Goal: Task Accomplishment & Management: Use online tool/utility

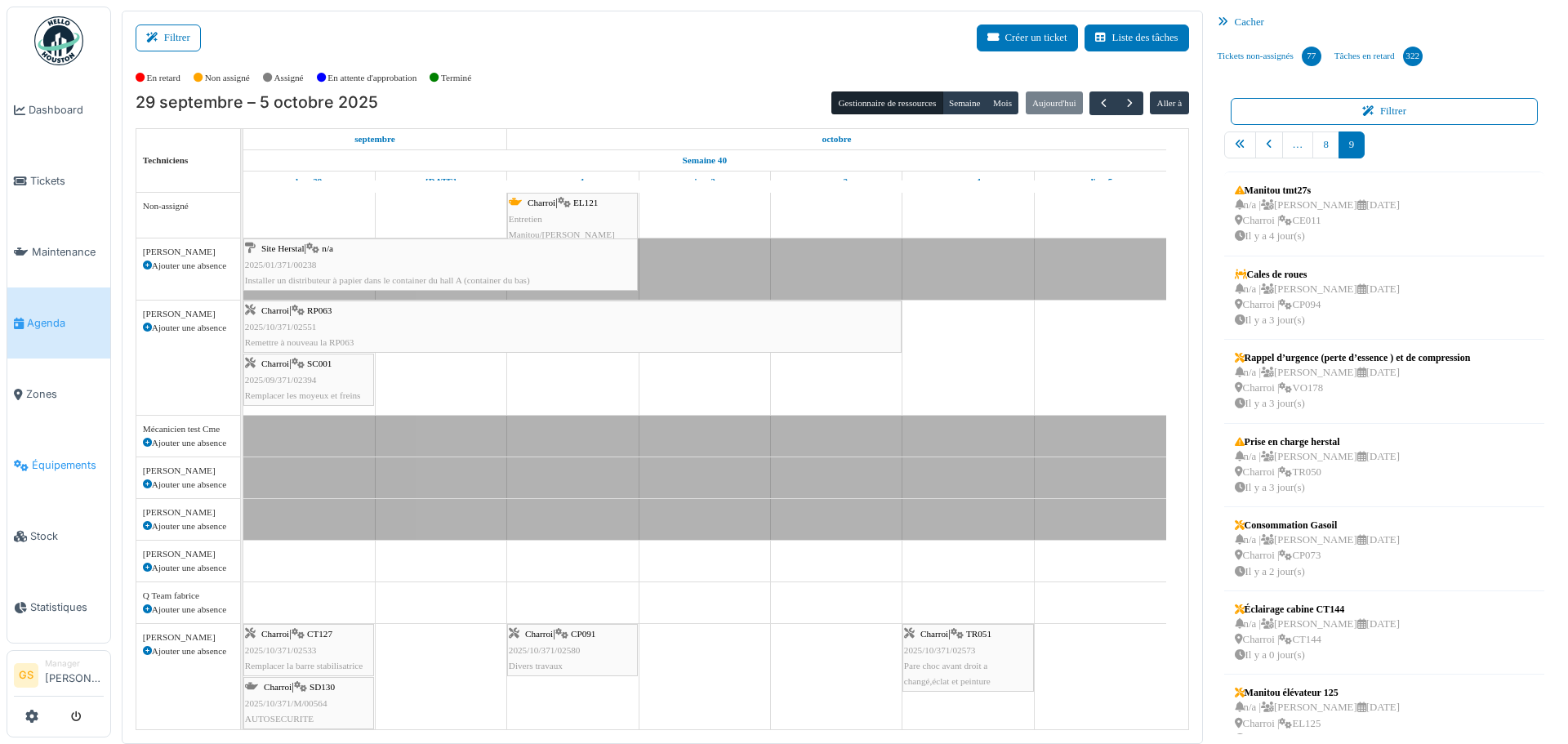
scroll to position [245, 0]
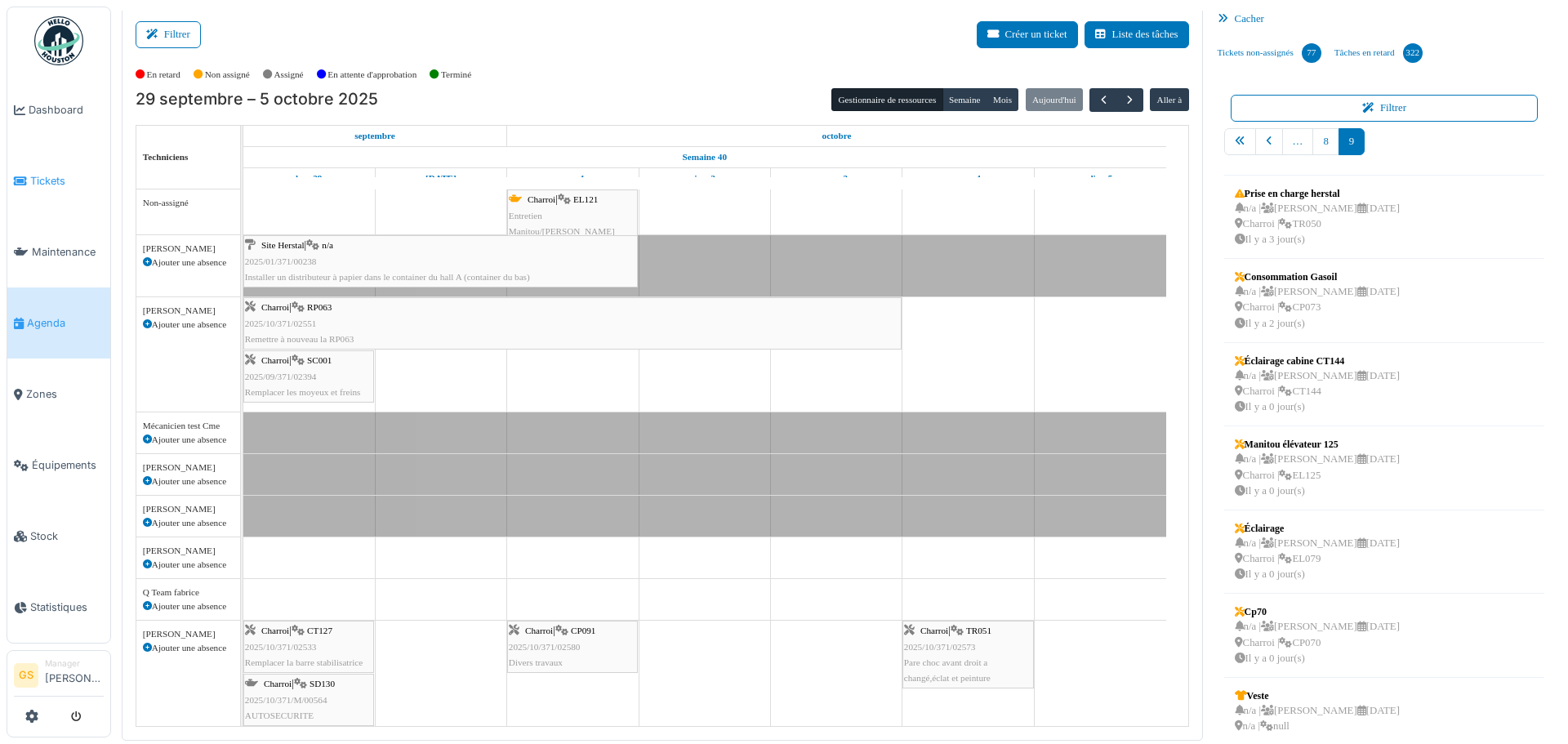
click at [35, 174] on span "Tickets" at bounding box center [67, 181] width 73 height 16
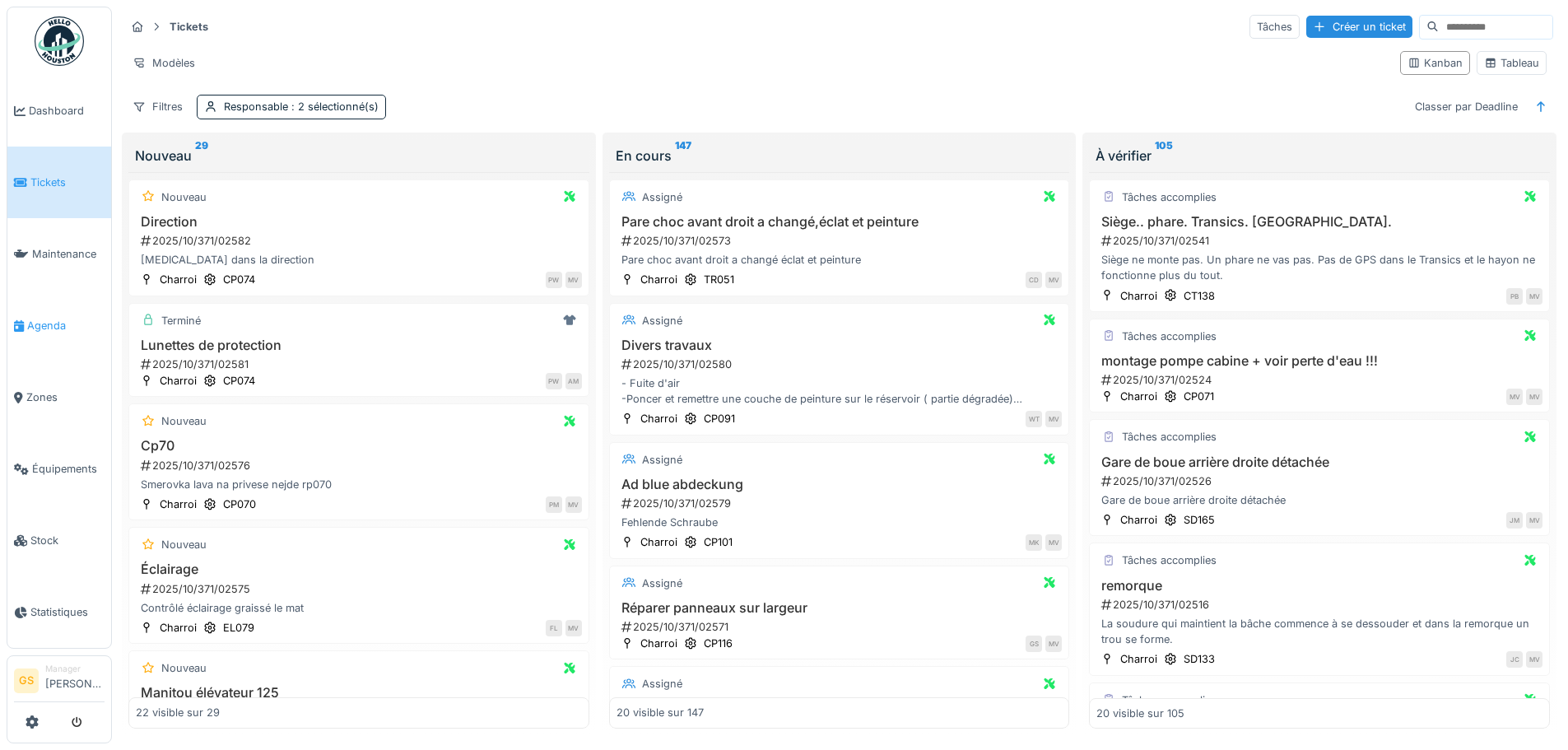
click at [42, 318] on span "Agenda" at bounding box center [66, 326] width 77 height 16
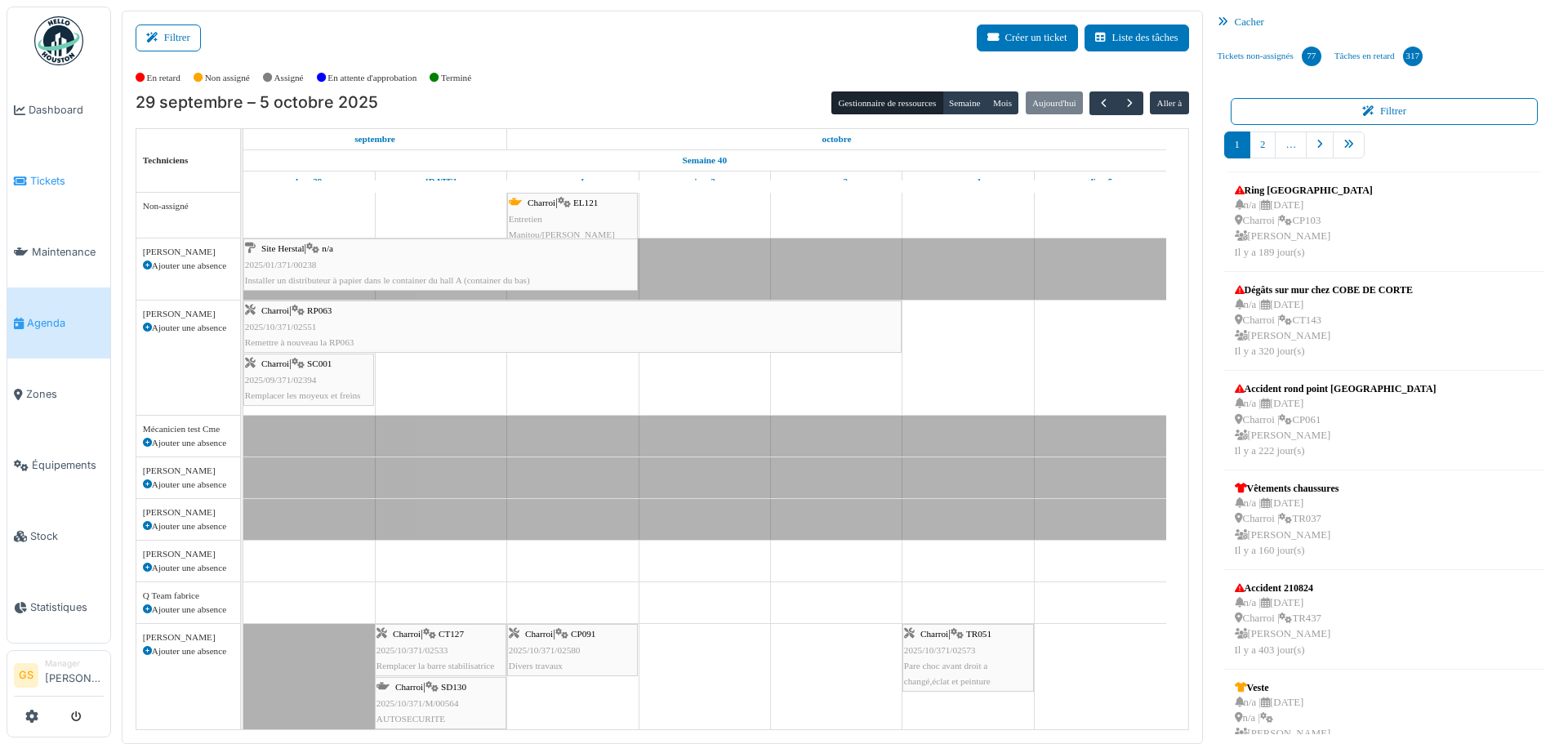
click at [42, 174] on span "Tickets" at bounding box center [67, 181] width 73 height 16
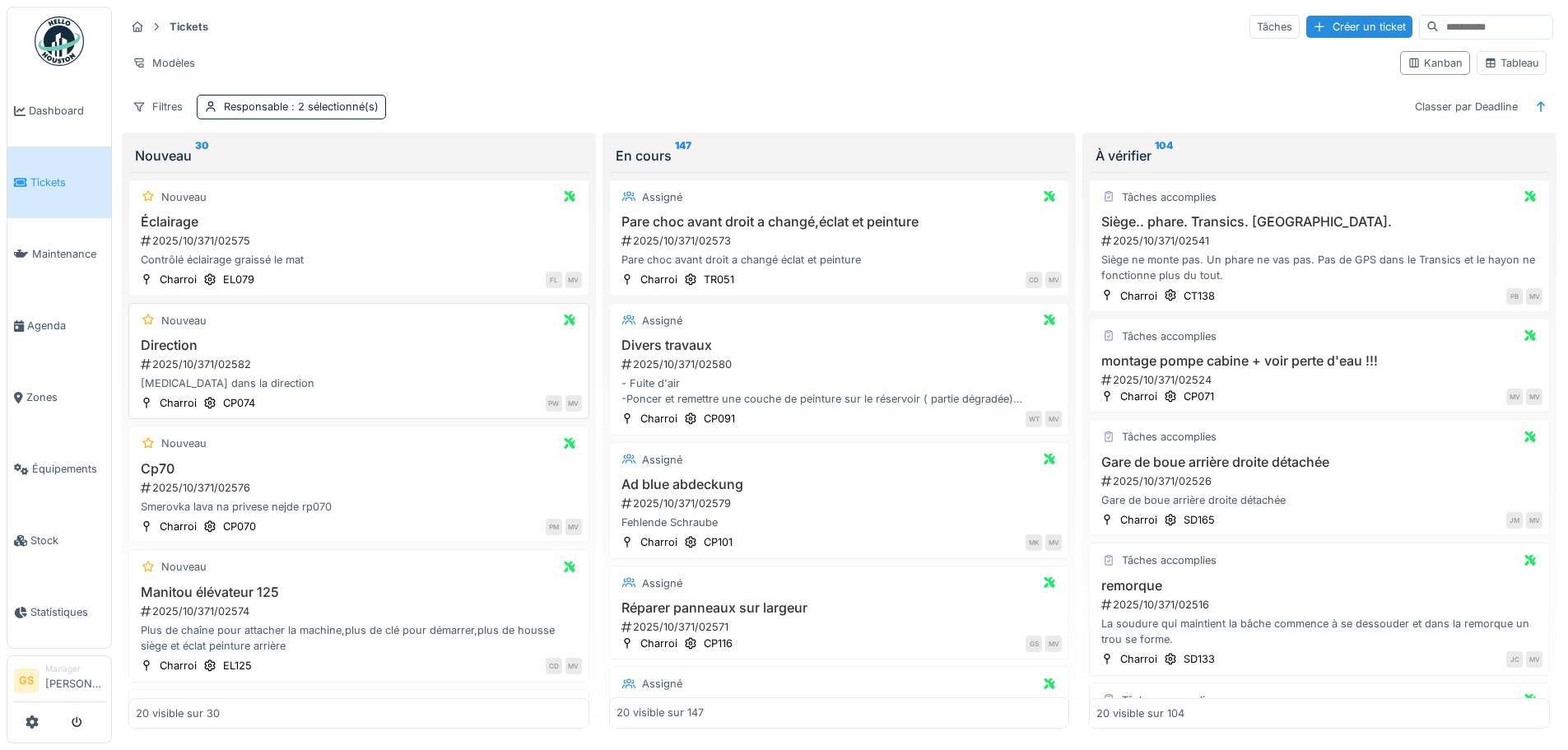
click at [196, 361] on div "2025/10/371/02582" at bounding box center [360, 364] width 443 height 16
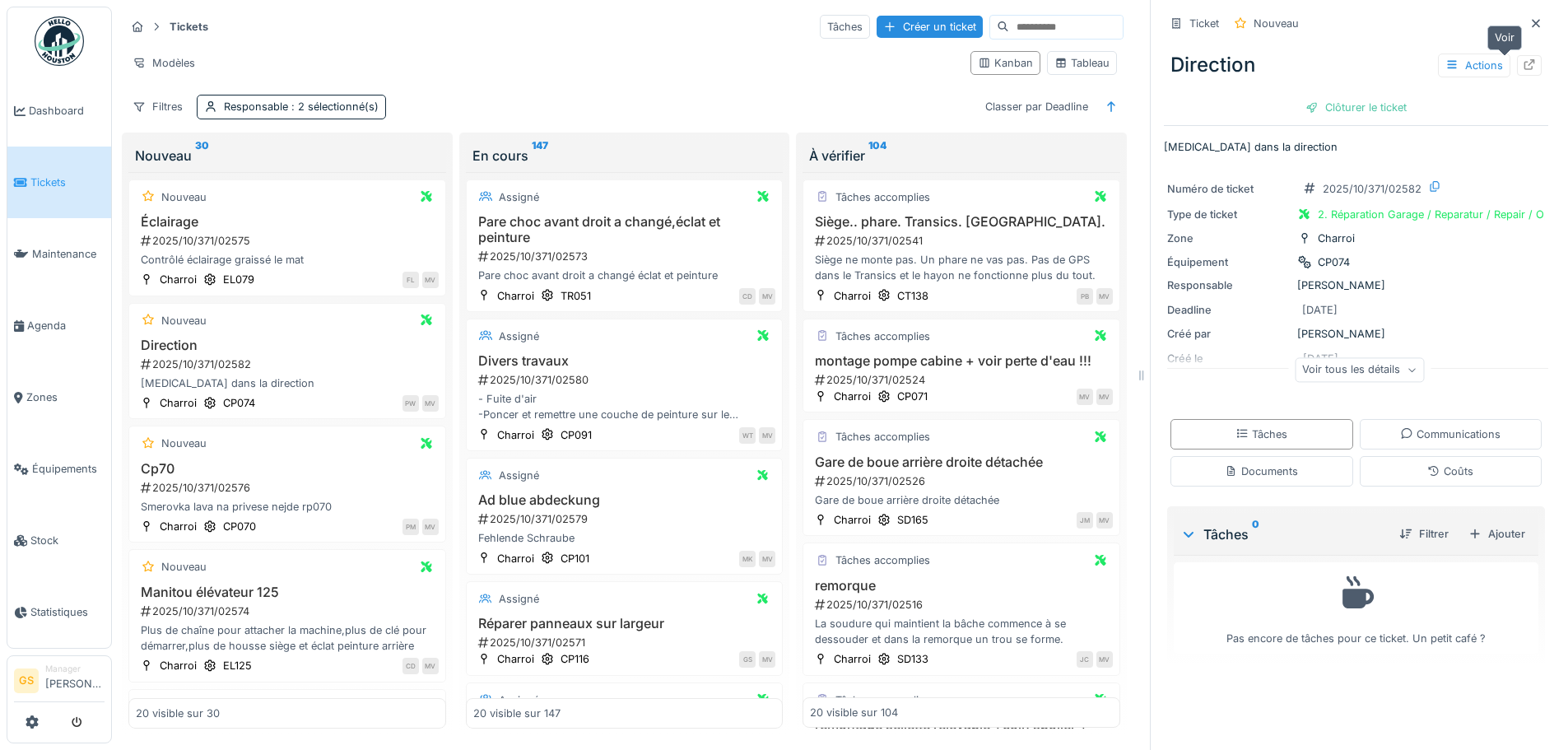
click at [1523, 63] on icon at bounding box center [1529, 64] width 13 height 11
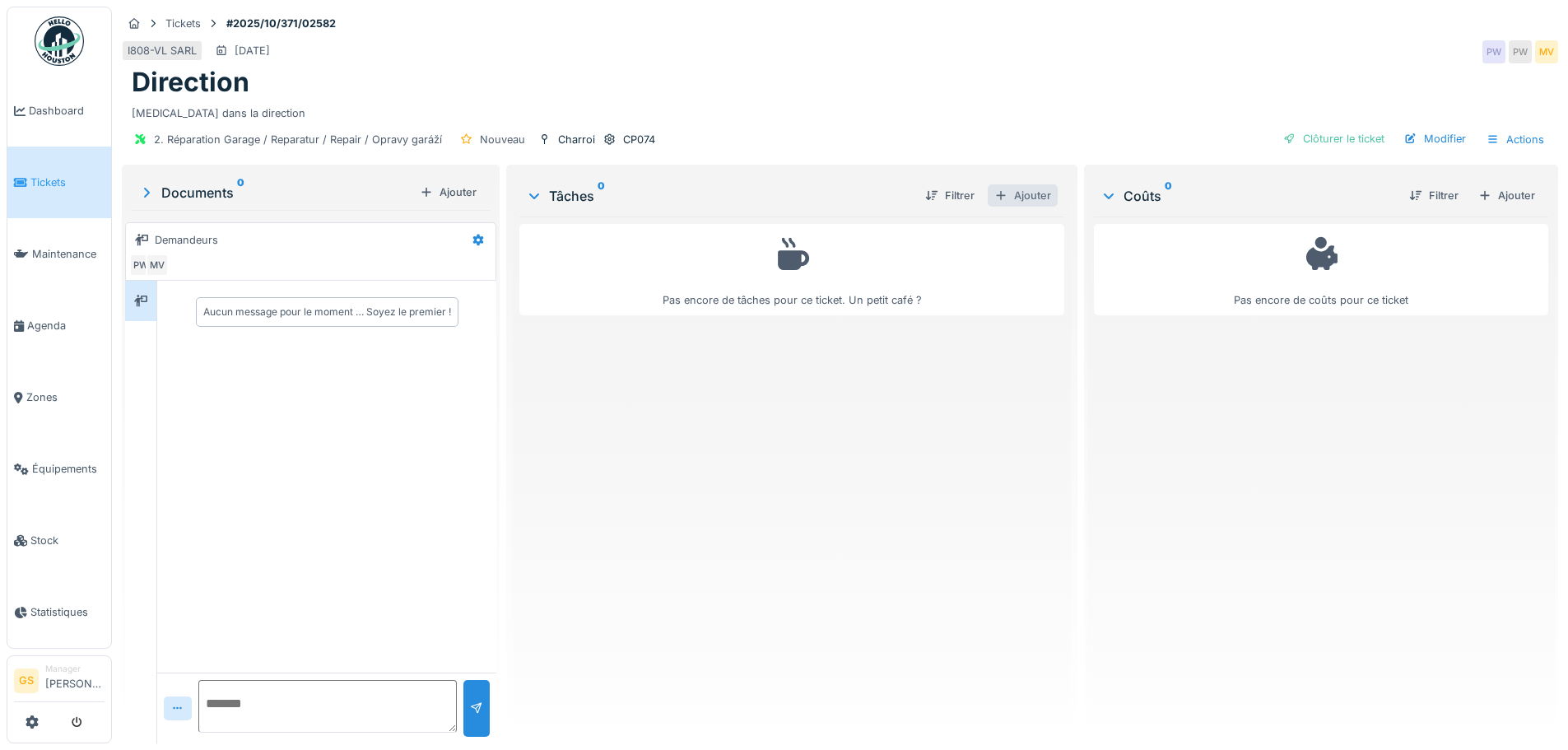
click at [1014, 198] on div "Ajouter" at bounding box center [1022, 195] width 70 height 22
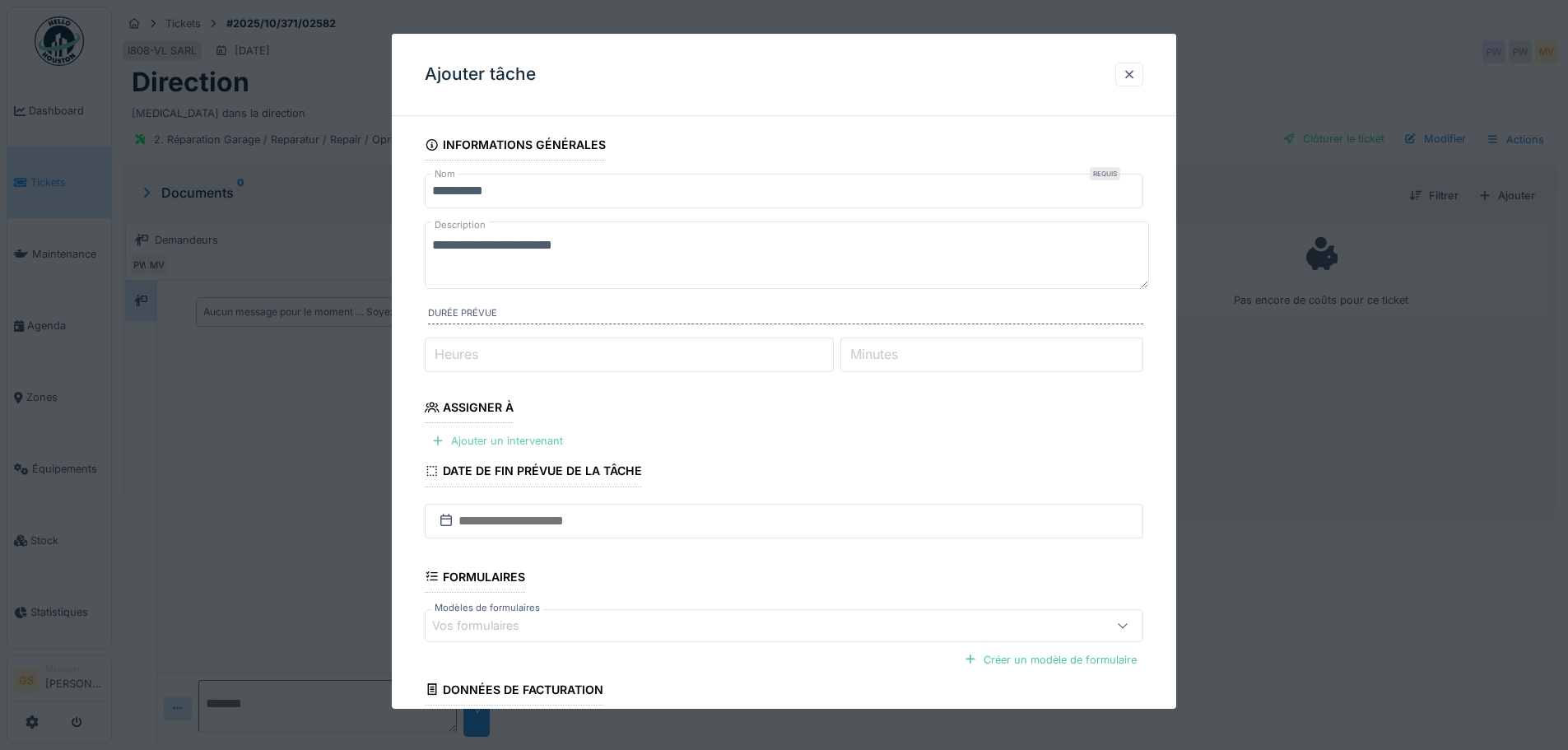
click at [516, 438] on div "Ajouter un intervenant" at bounding box center [497, 440] width 145 height 22
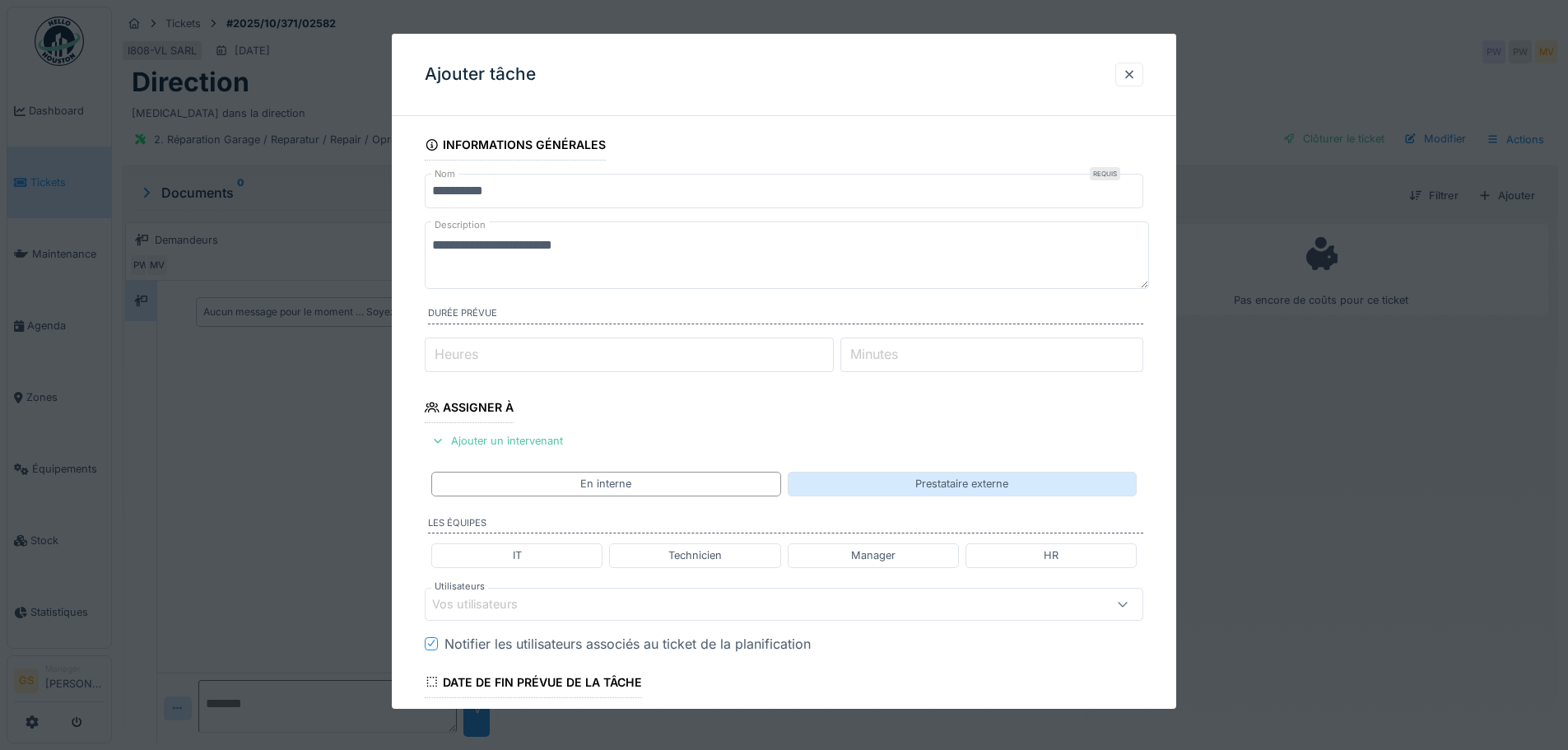
click at [957, 488] on div "Prestataire externe" at bounding box center [962, 483] width 93 height 16
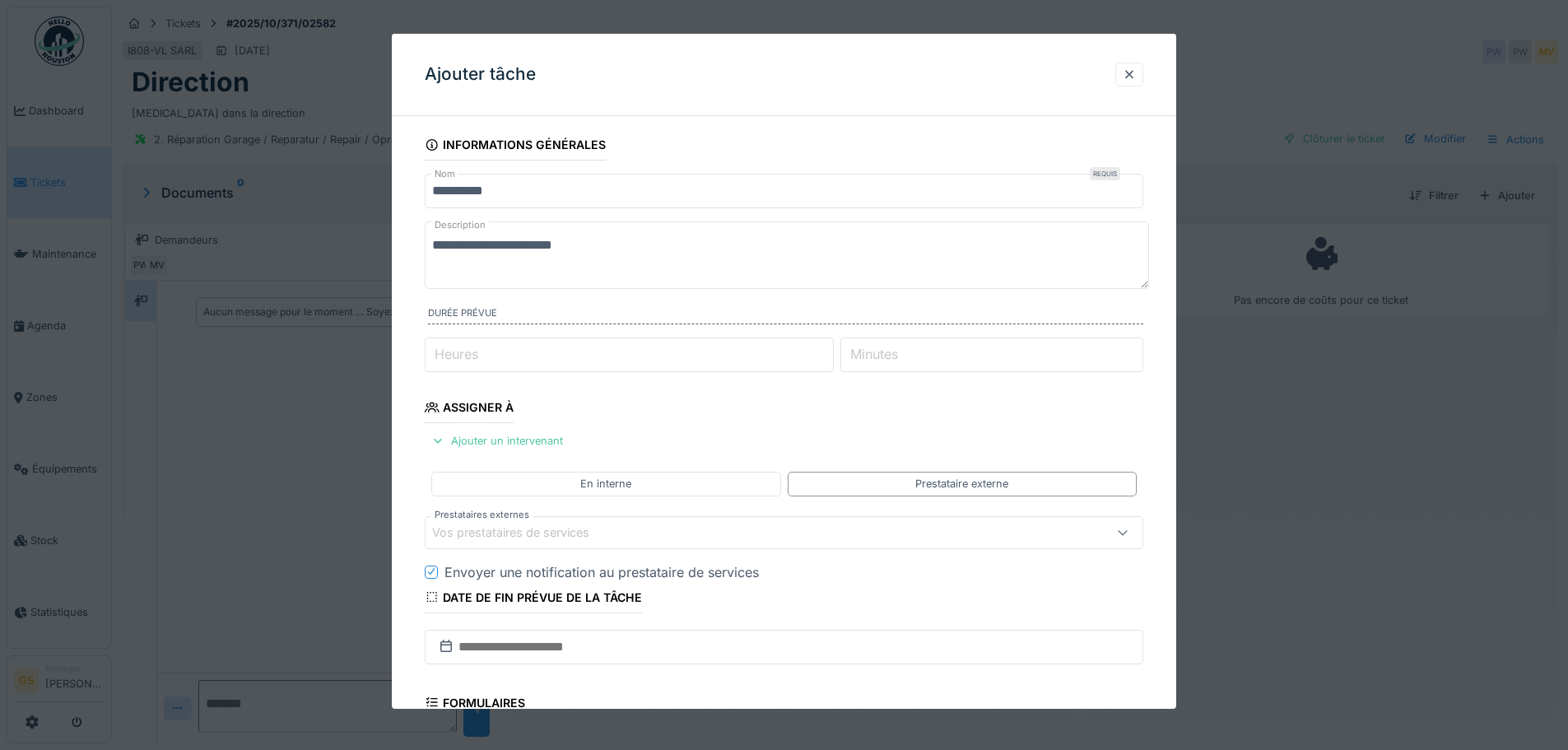
click at [527, 534] on div "Vos prestataires de services" at bounding box center [522, 533] width 180 height 18
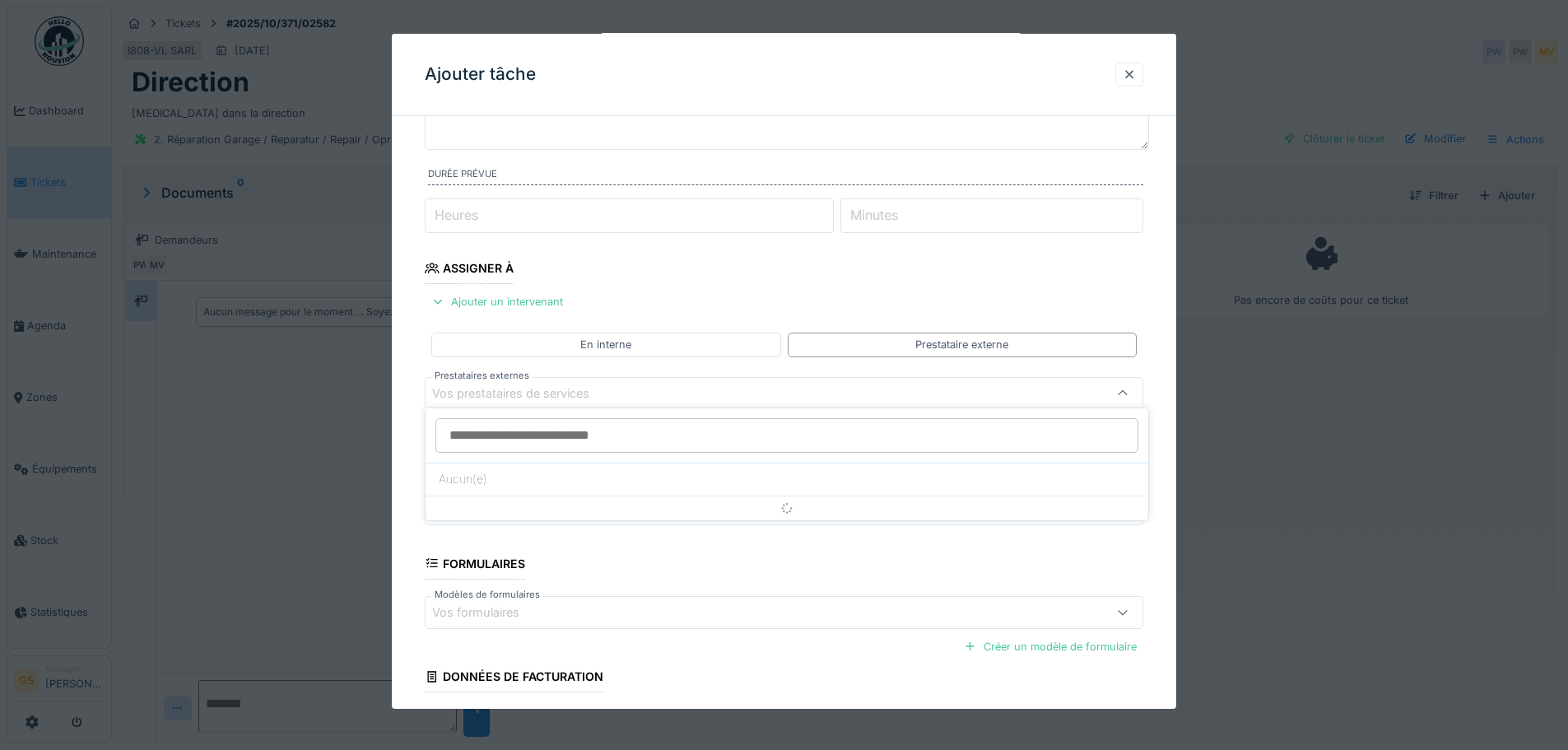
scroll to position [161, 0]
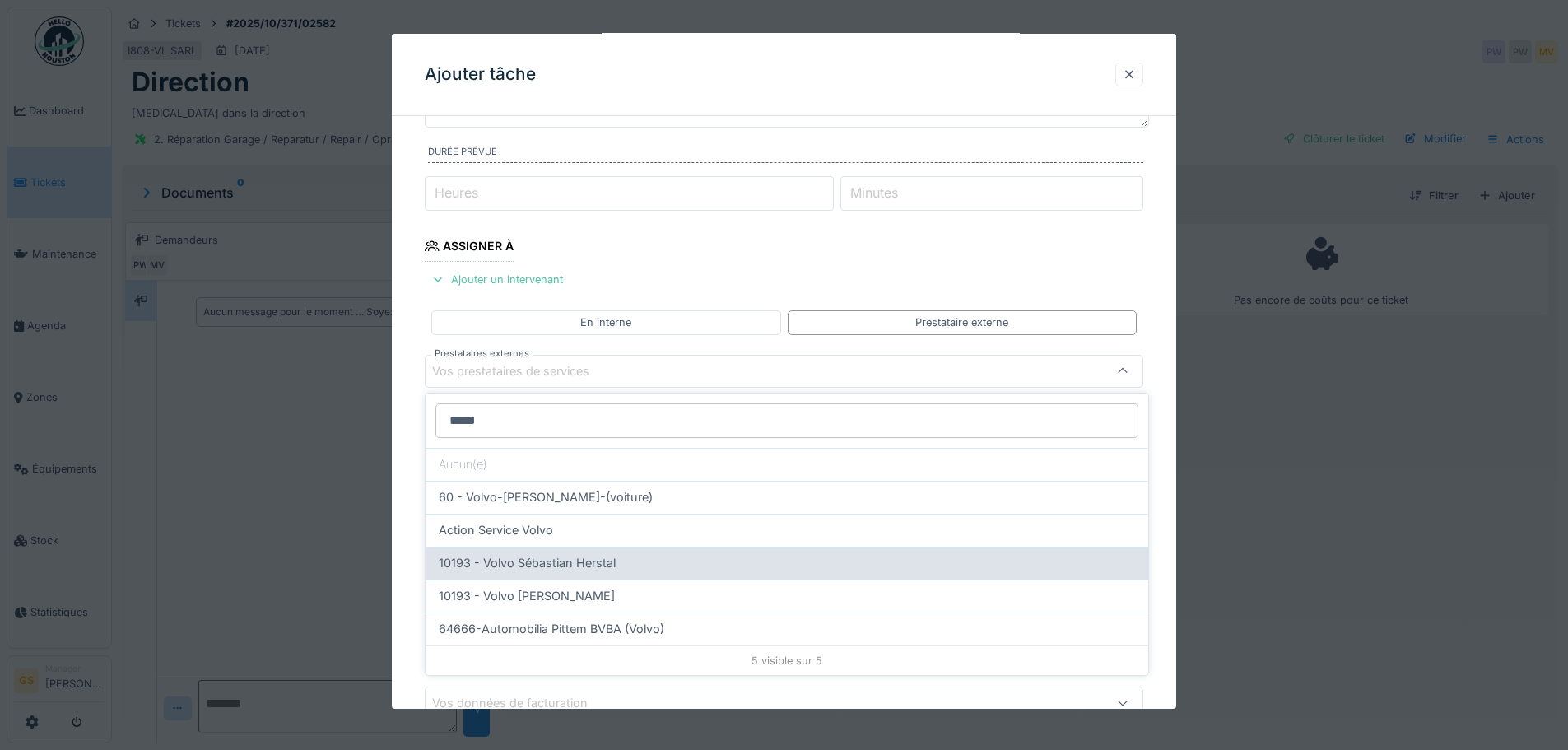
type input "*****"
click at [589, 562] on span "10193 - Volvo Sébastian Herstal" at bounding box center [526, 562] width 177 height 18
type input "*****"
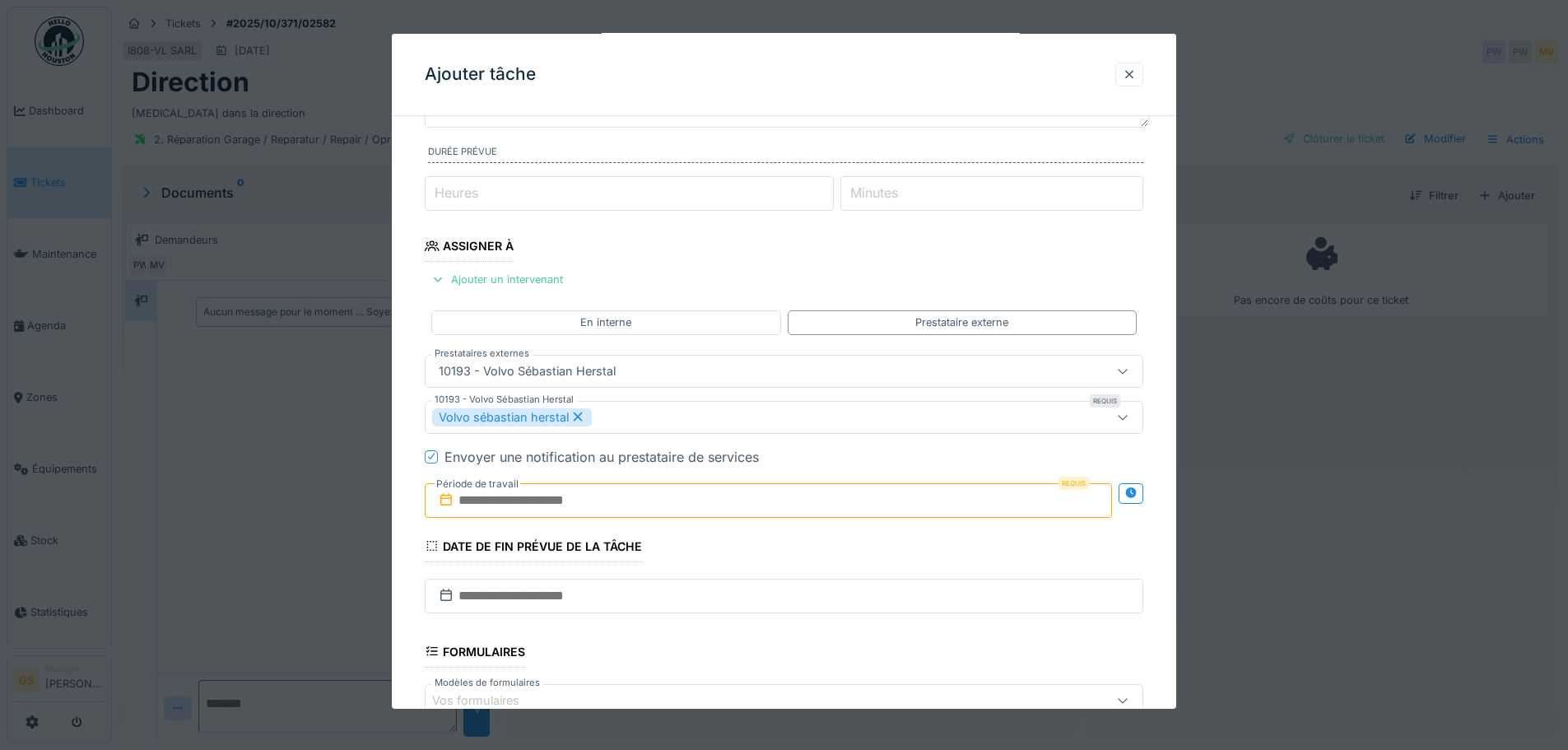
click at [459, 502] on input "text" at bounding box center [768, 500] width 688 height 34
click at [798, 454] on div "3" at bounding box center [798, 453] width 22 height 22
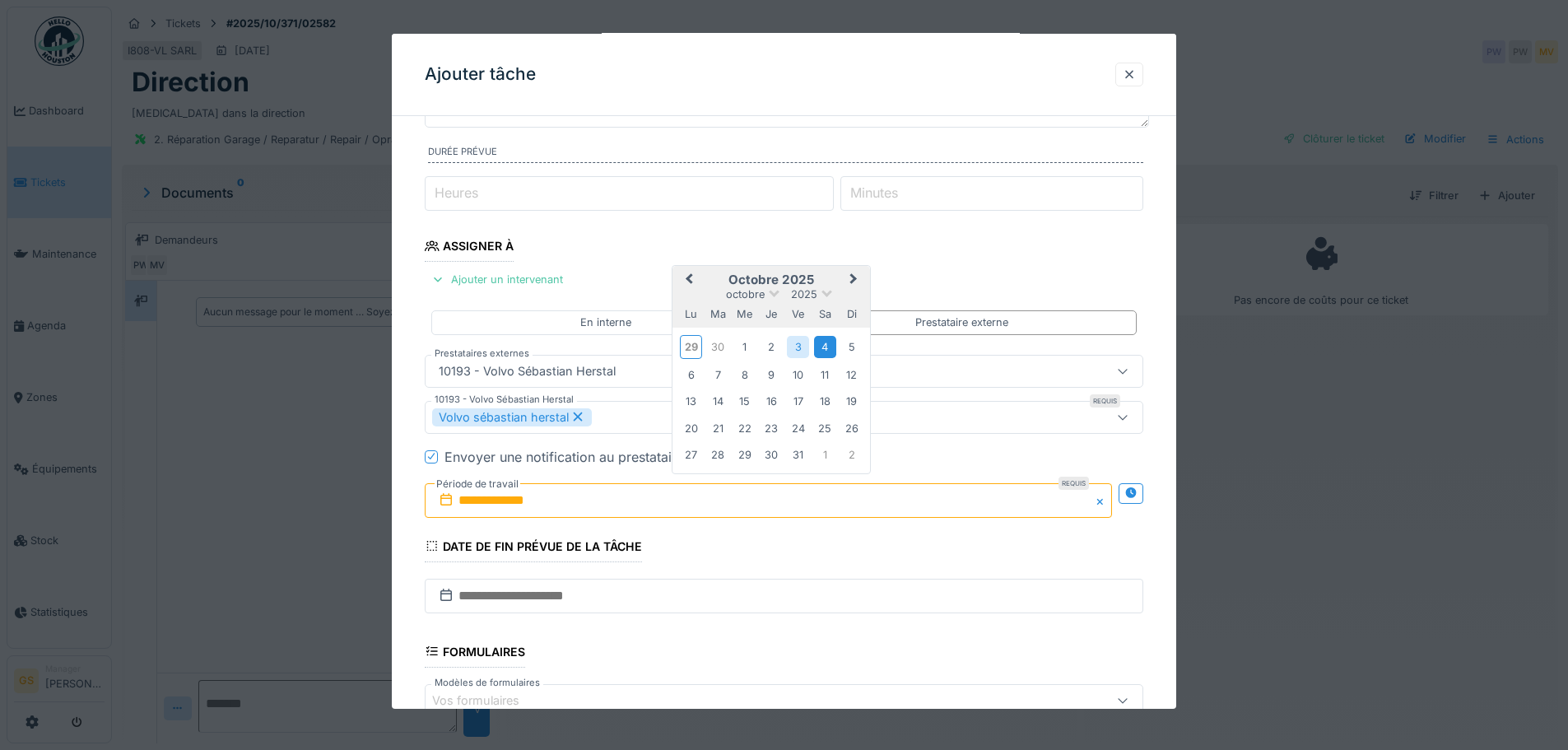
click at [828, 347] on div "4" at bounding box center [825, 347] width 22 height 22
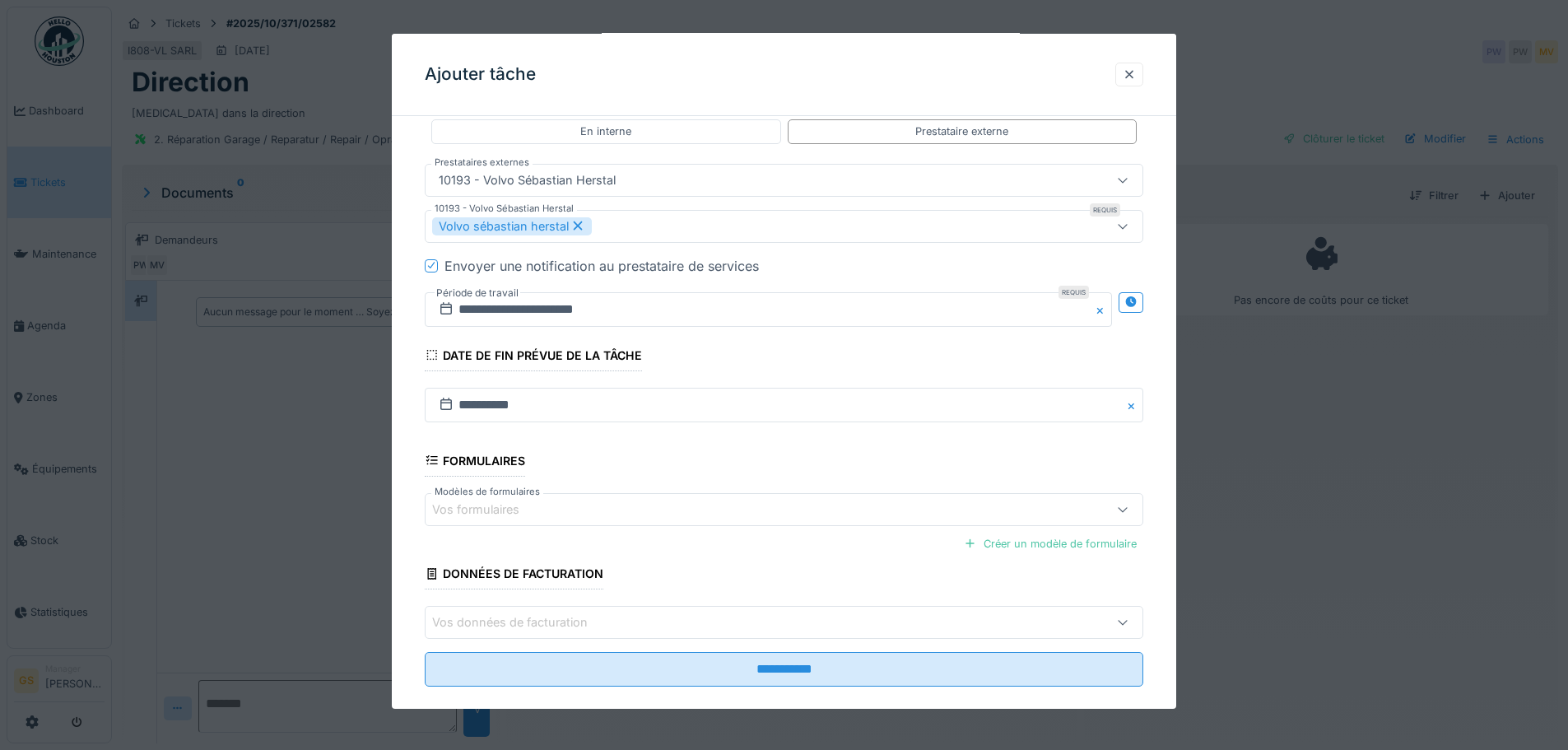
scroll to position [376, 0]
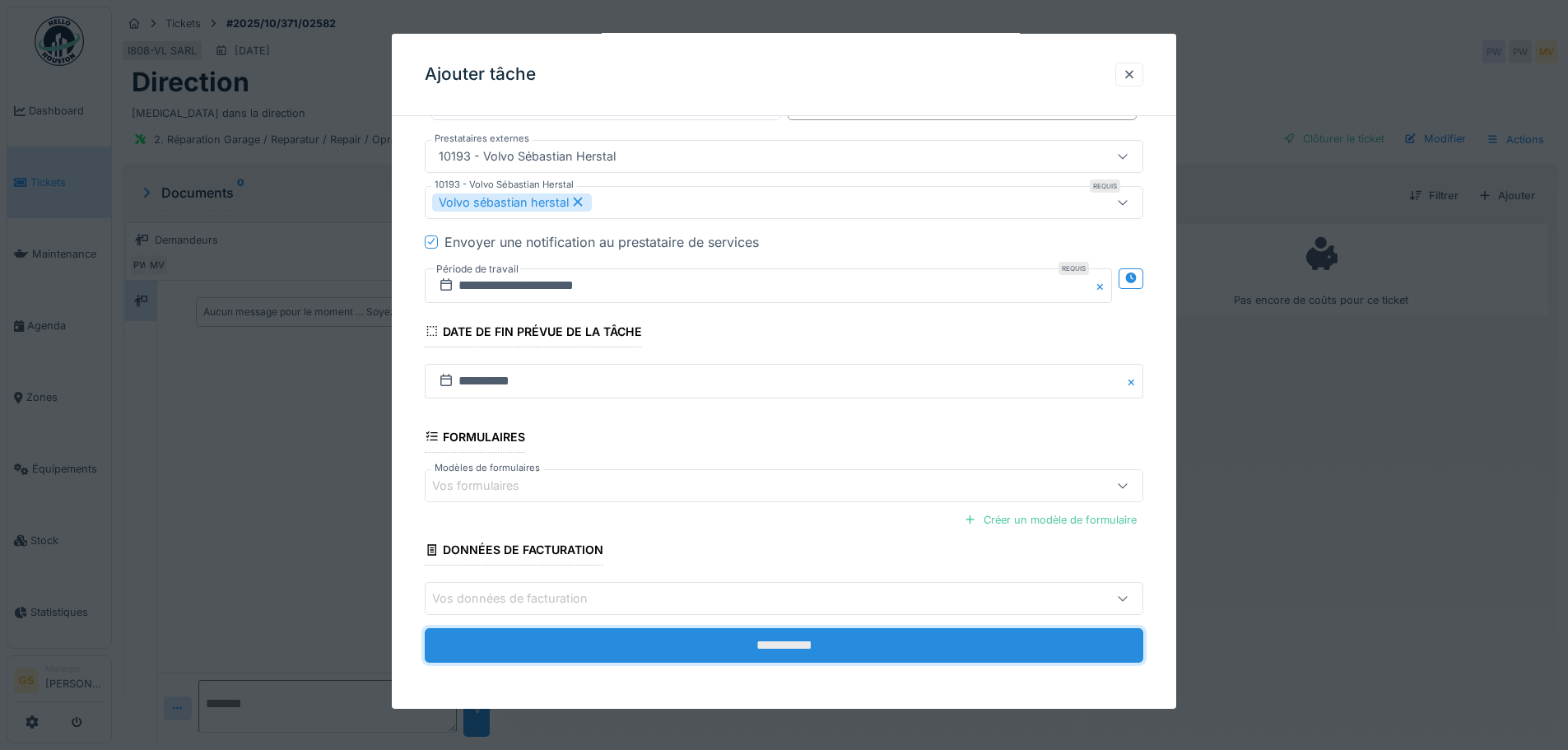
click at [675, 645] on input "**********" at bounding box center [784, 644] width 718 height 34
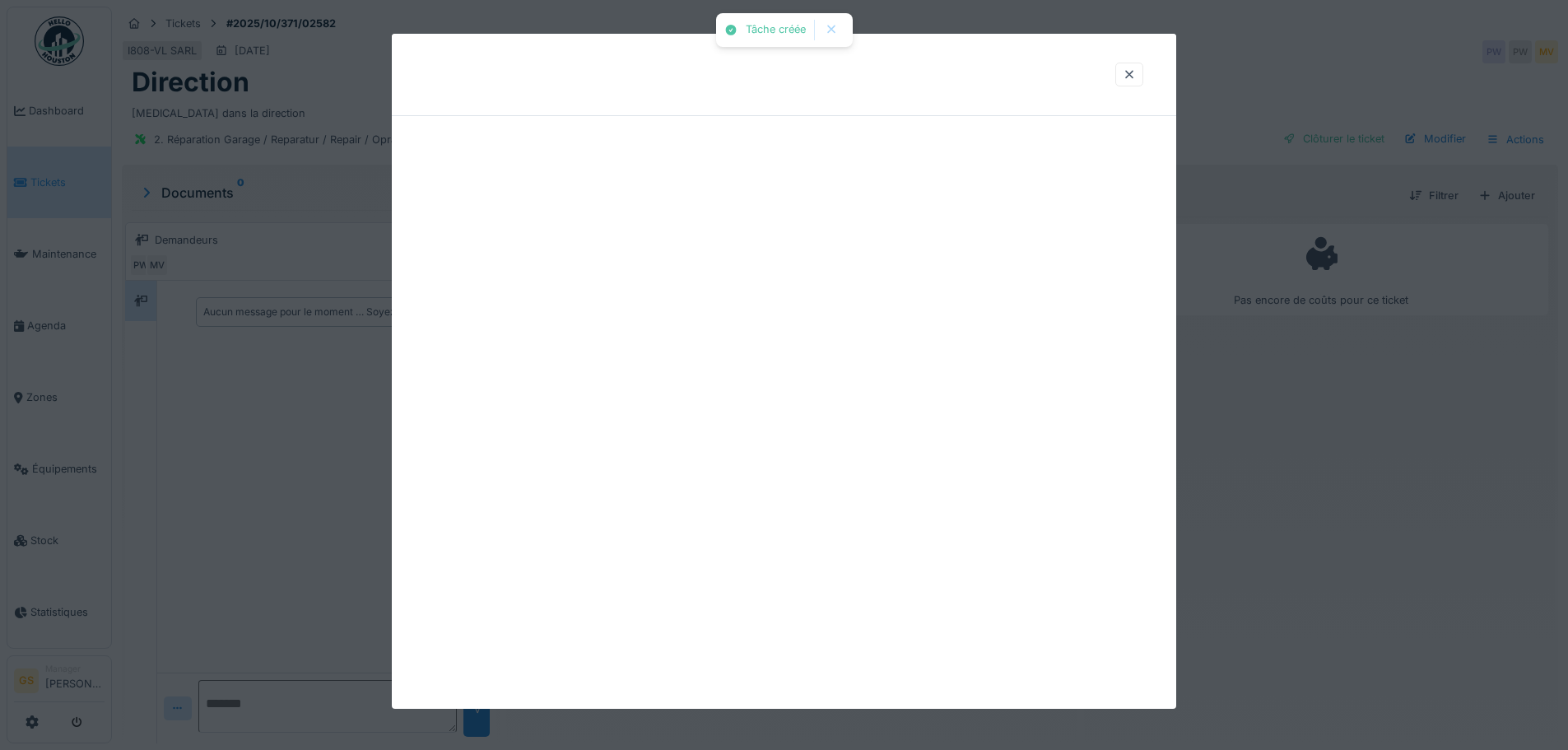
scroll to position [0, 0]
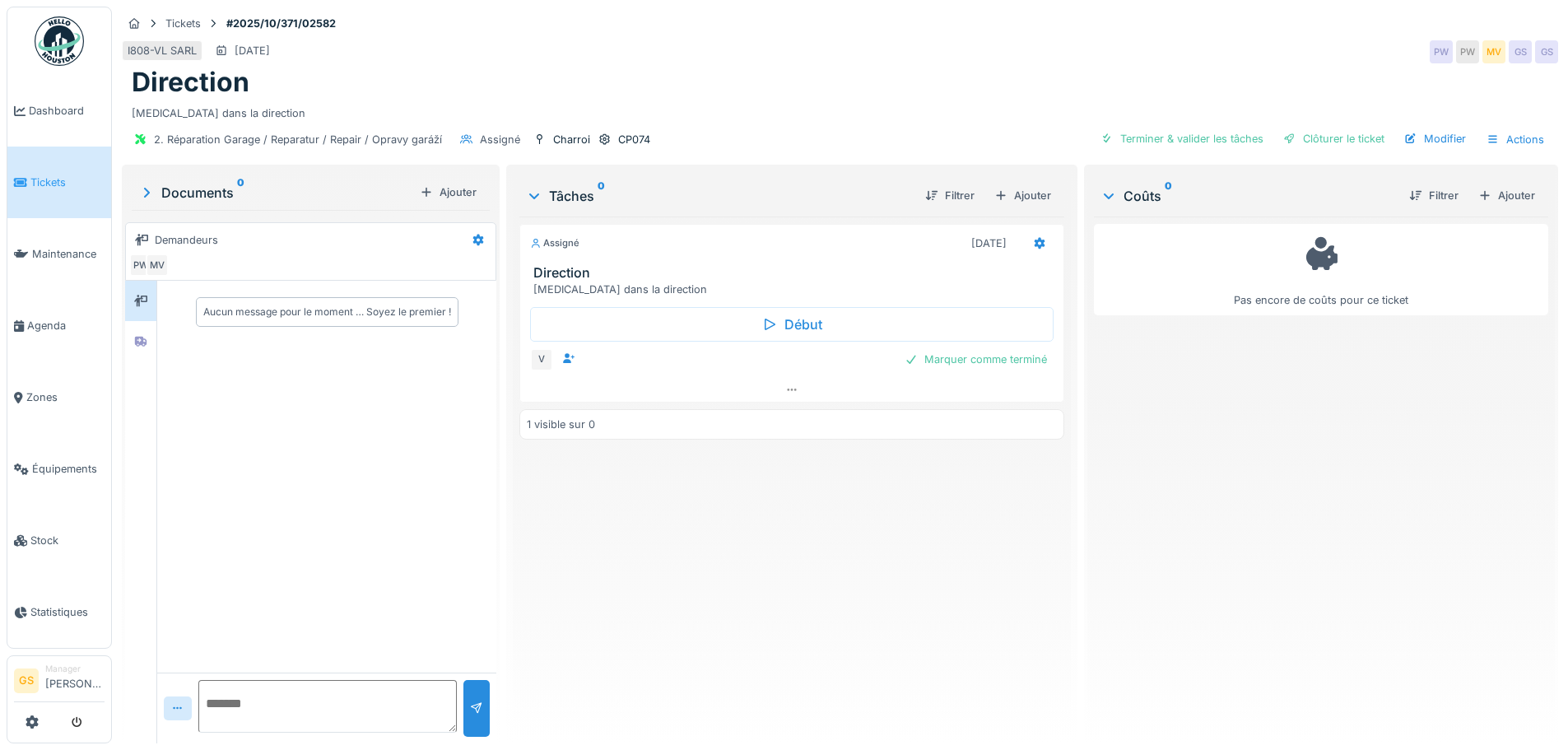
click at [61, 190] on link "Tickets" at bounding box center [59, 181] width 104 height 71
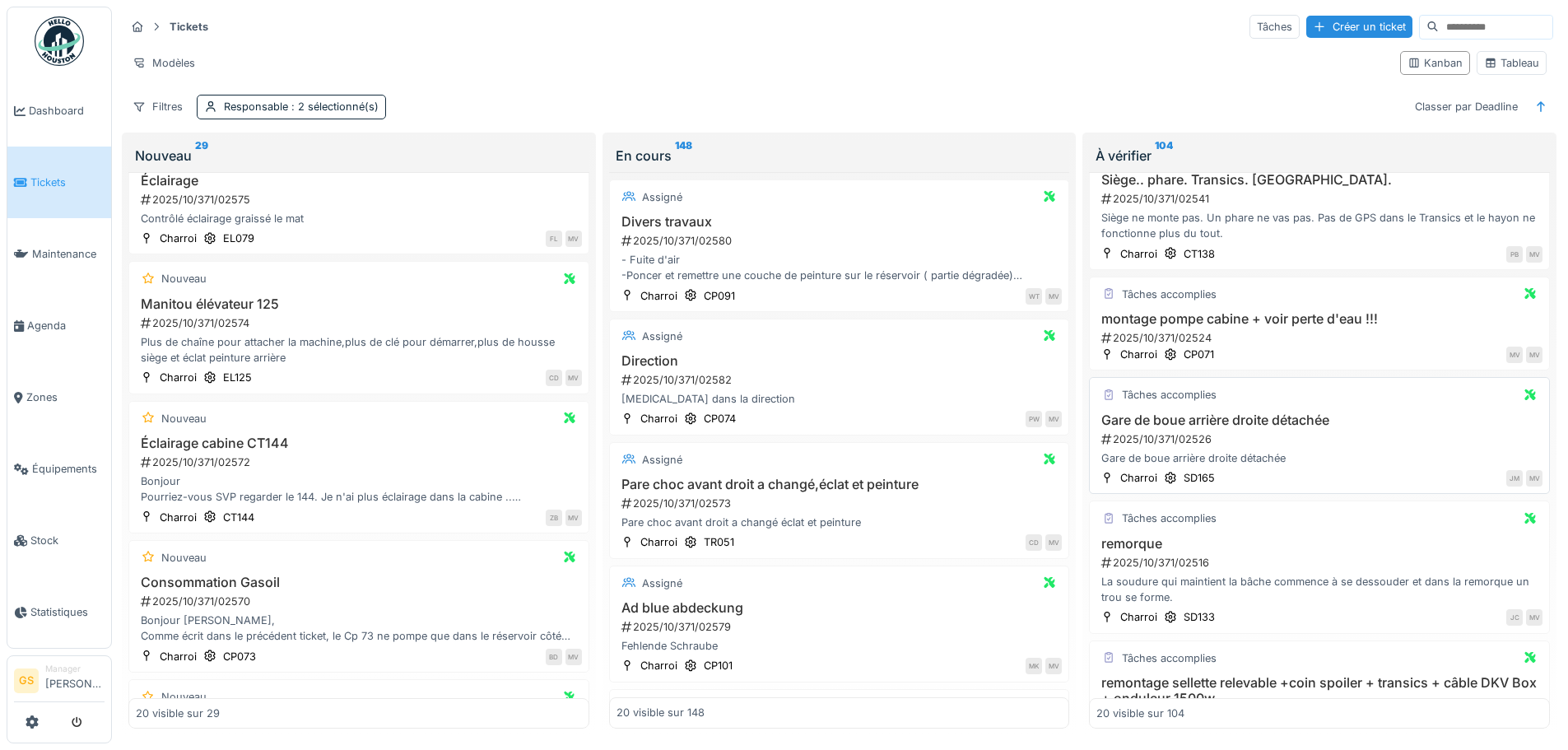
scroll to position [83, 0]
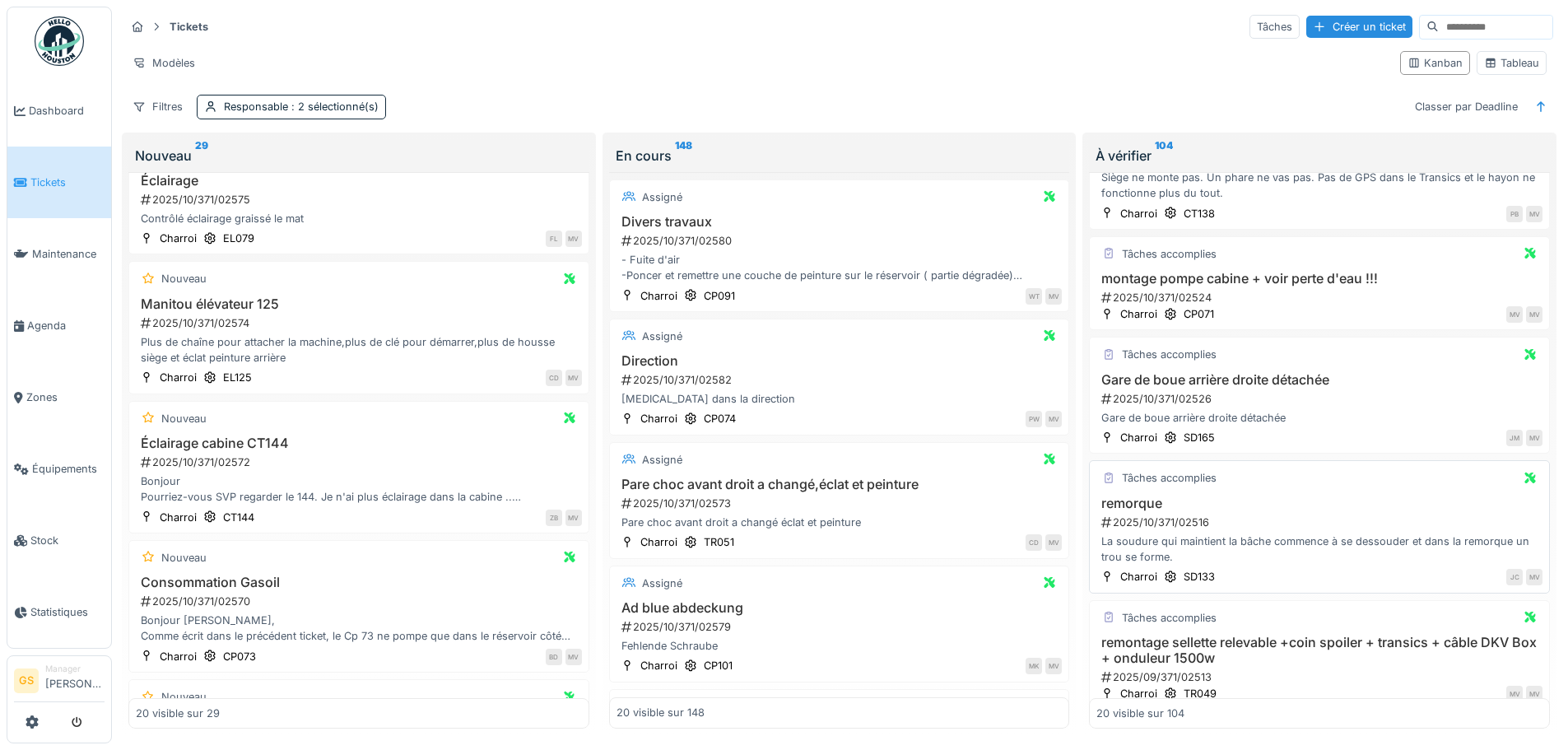
click at [1171, 517] on div "2025/10/371/02516" at bounding box center [1321, 522] width 443 height 16
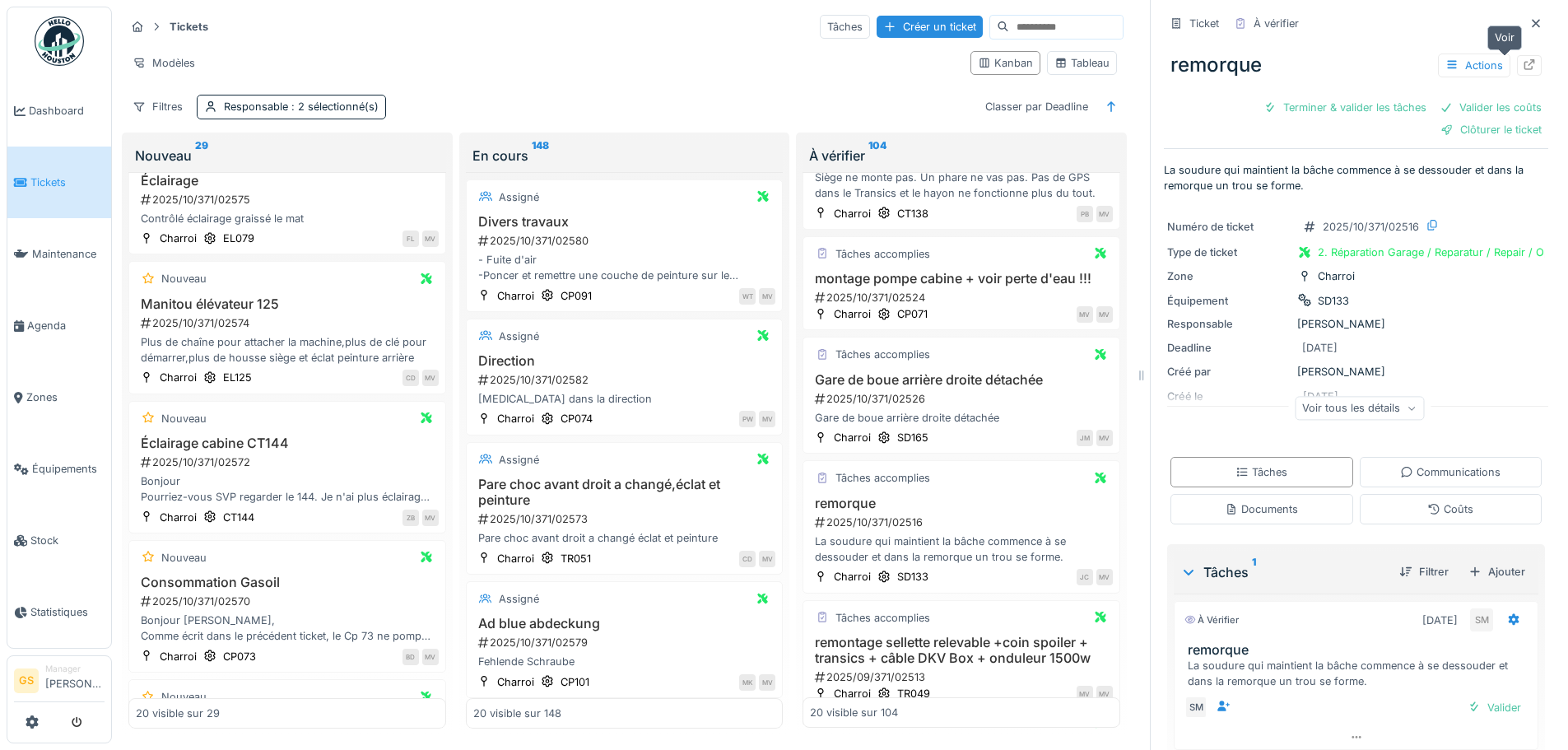
click at [1525, 60] on icon at bounding box center [1530, 64] width 11 height 11
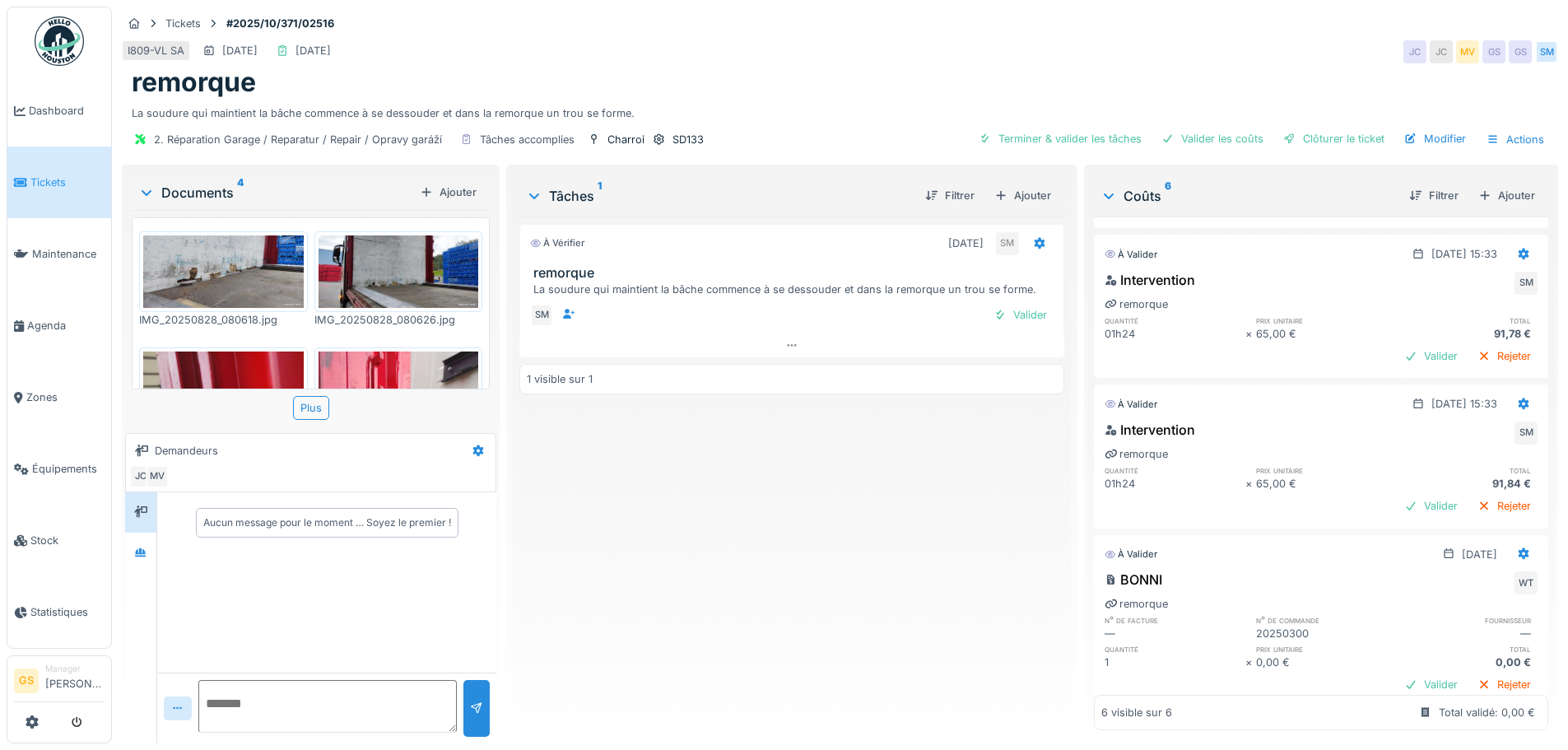
scroll to position [83, 0]
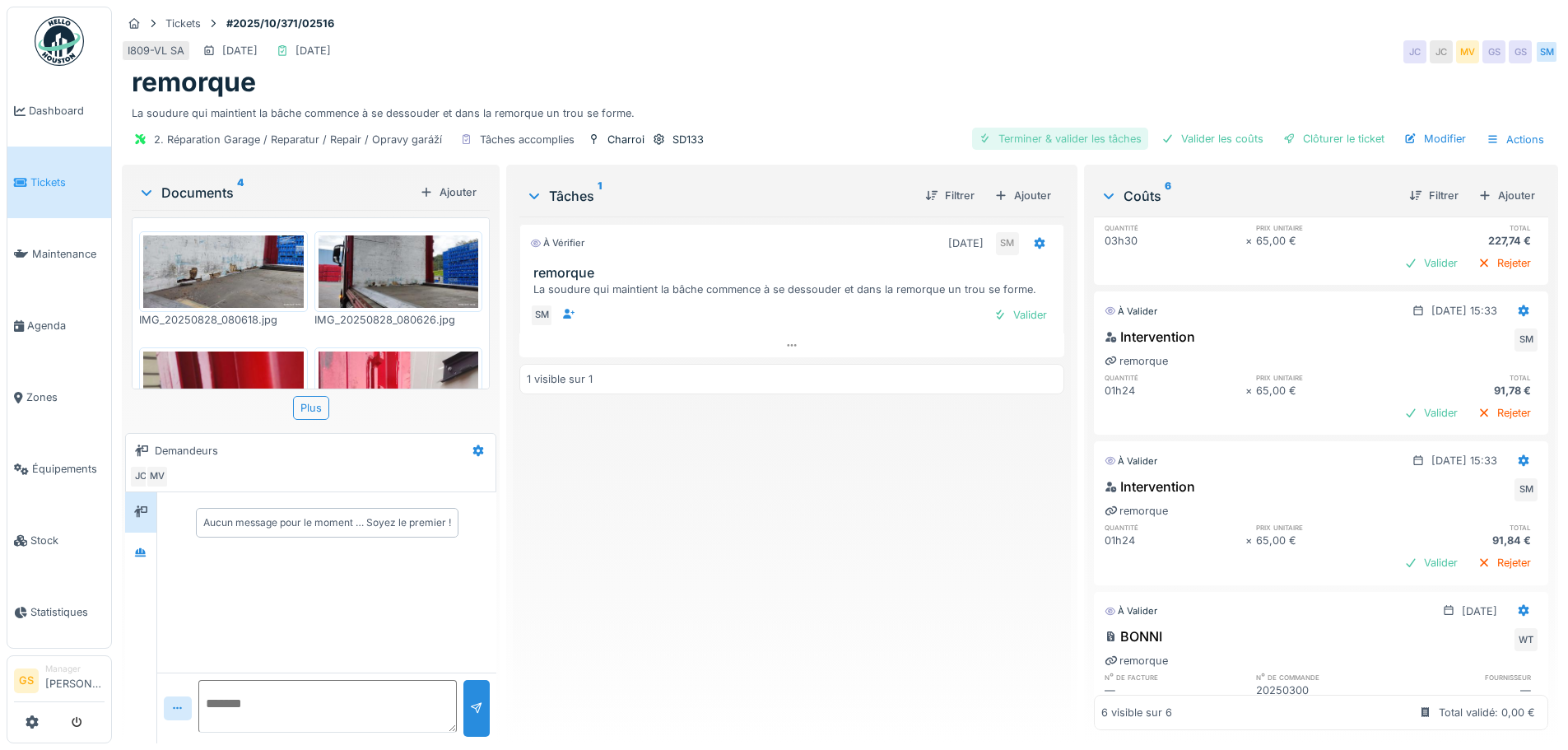
click at [1060, 134] on div "Terminer & valider les tâches" at bounding box center [1060, 138] width 176 height 22
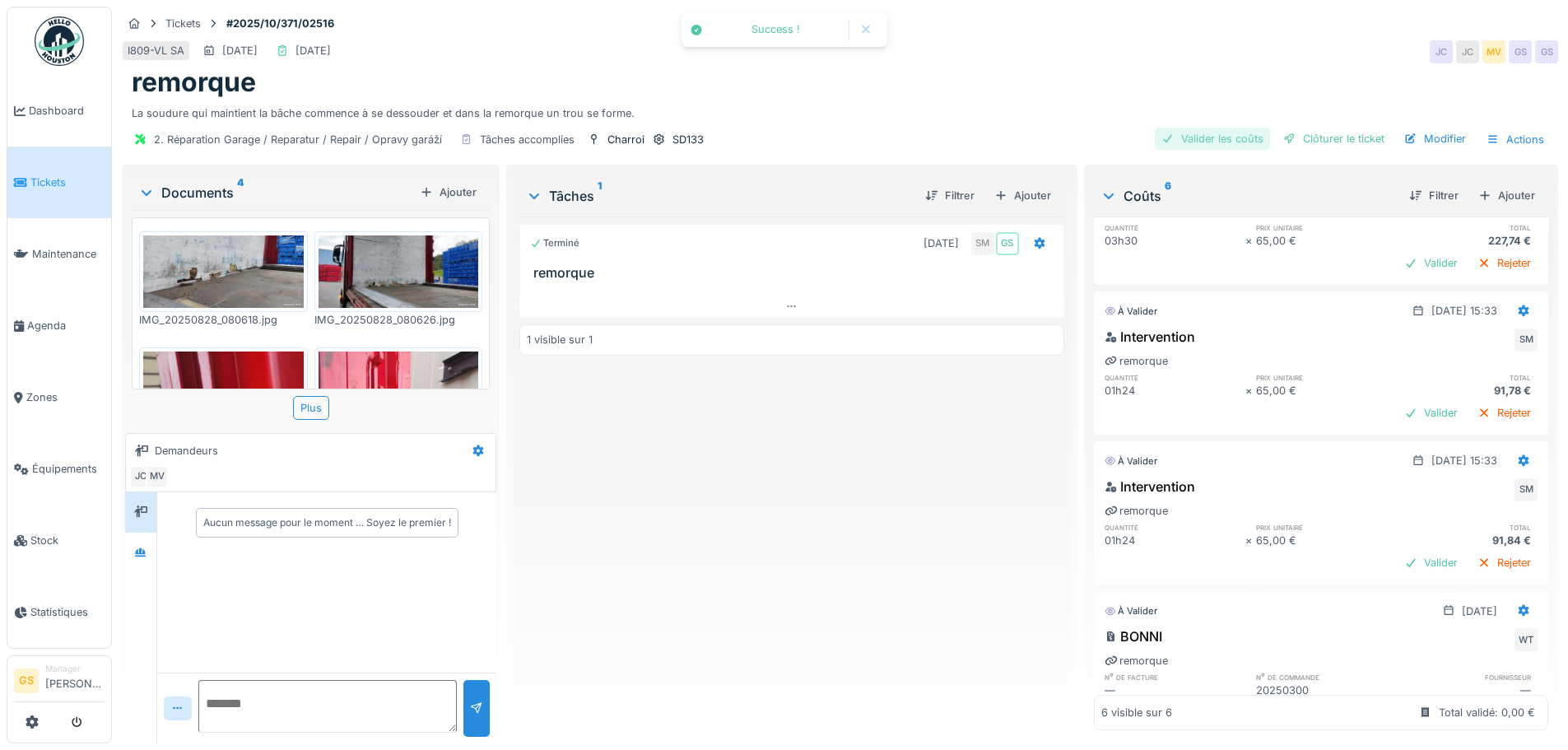
click at [1196, 133] on div "Valider les coûts" at bounding box center [1212, 138] width 115 height 22
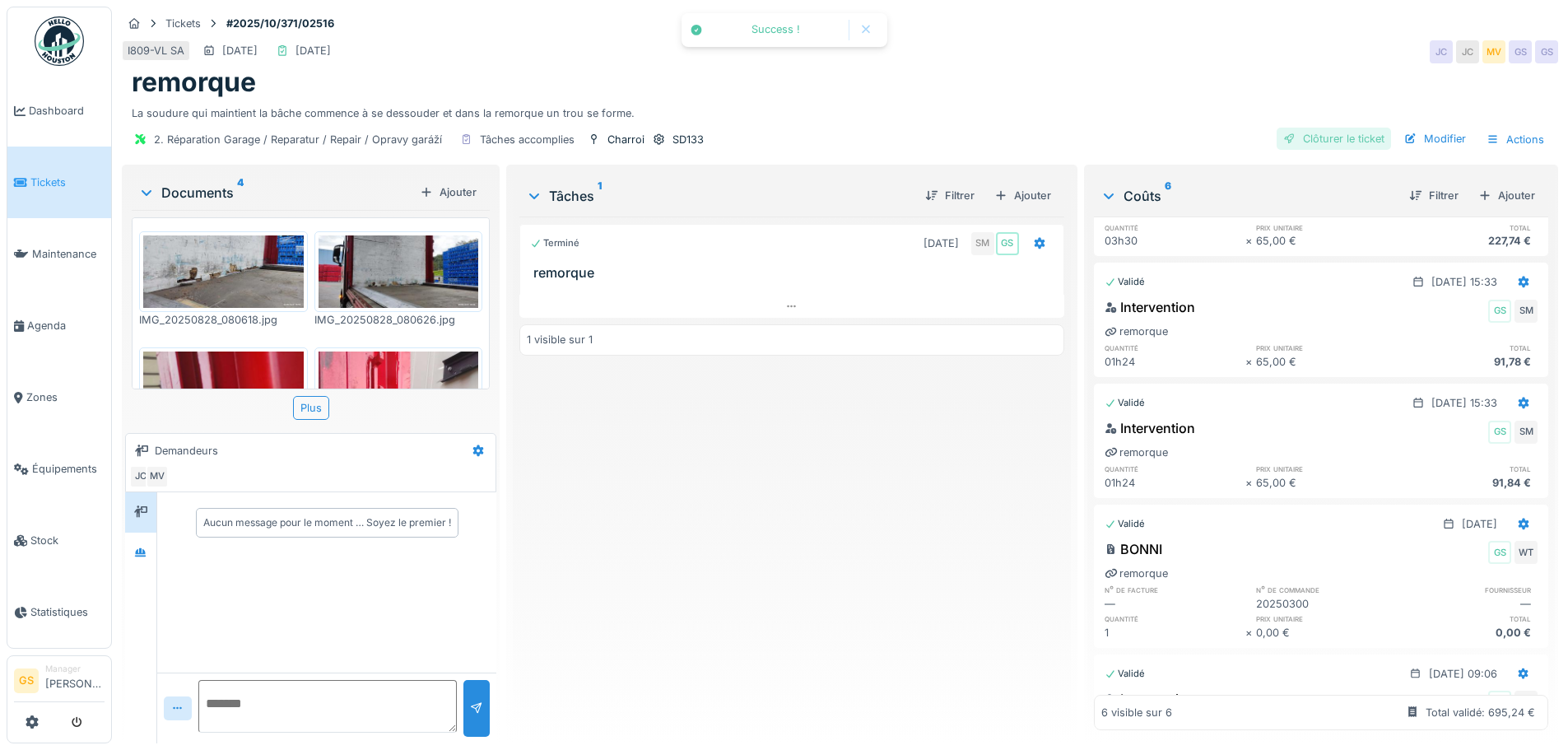
click at [1313, 133] on div "Clôturer le ticket" at bounding box center [1334, 138] width 114 height 22
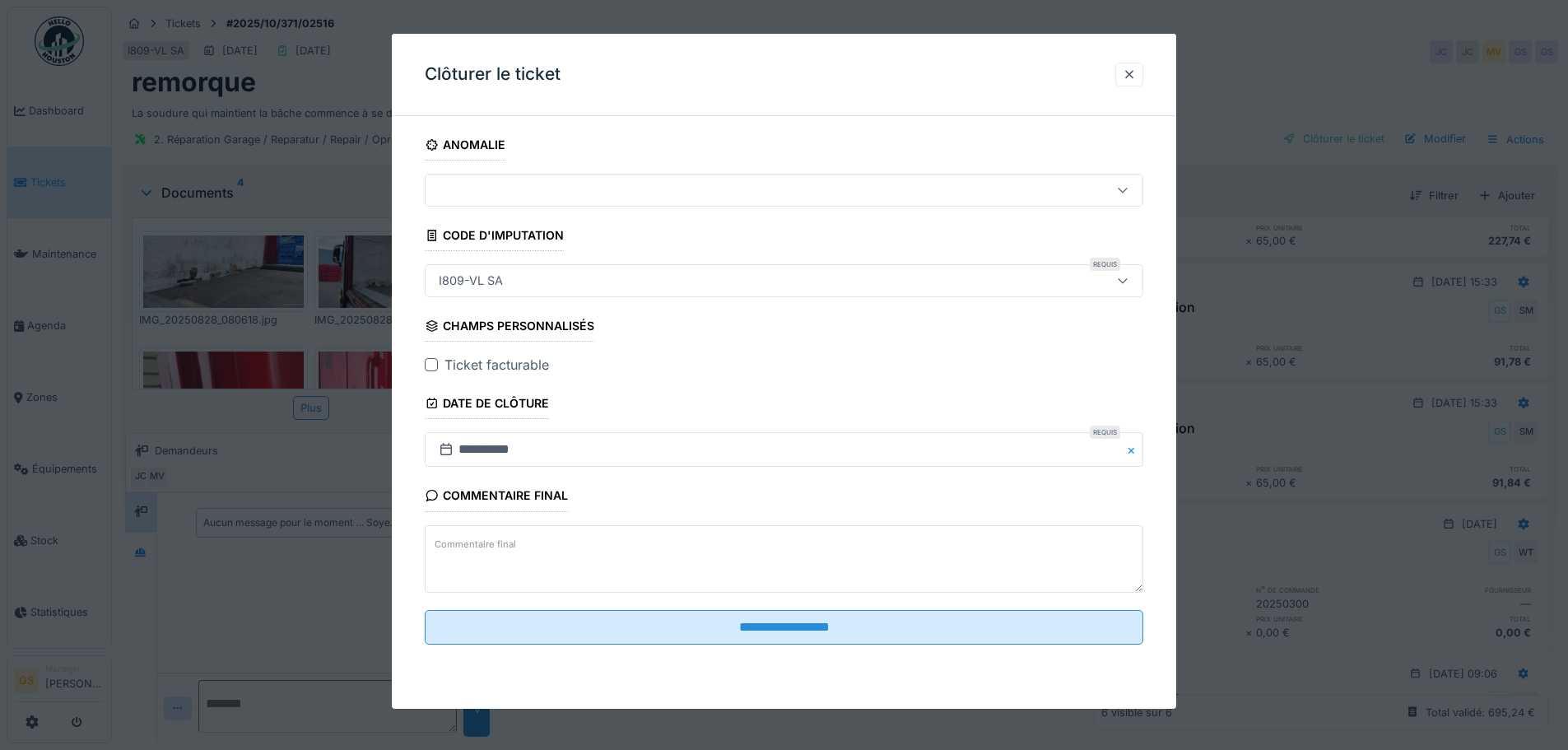
click at [432, 359] on div at bounding box center [431, 364] width 13 height 13
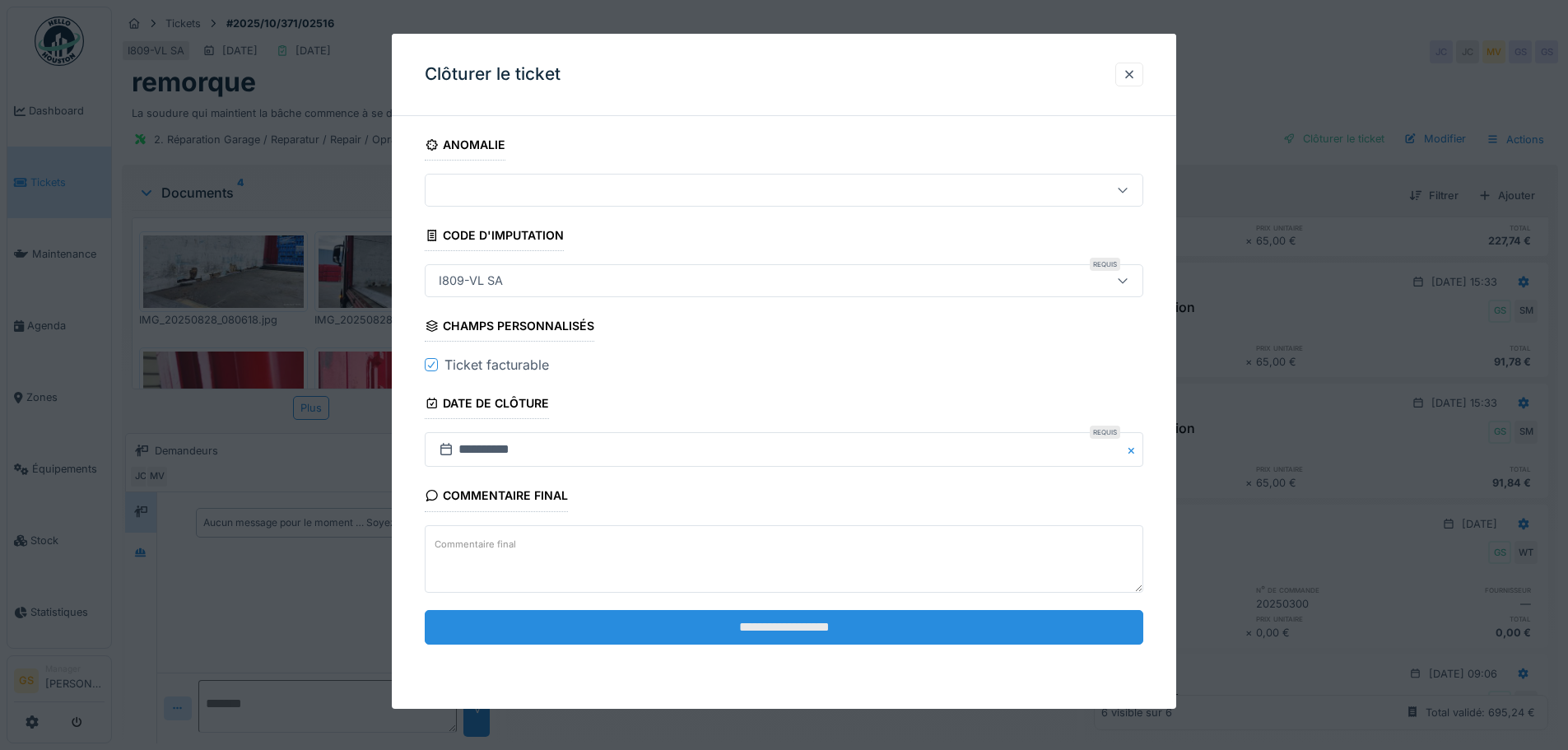
click at [784, 622] on input "**********" at bounding box center [784, 627] width 718 height 34
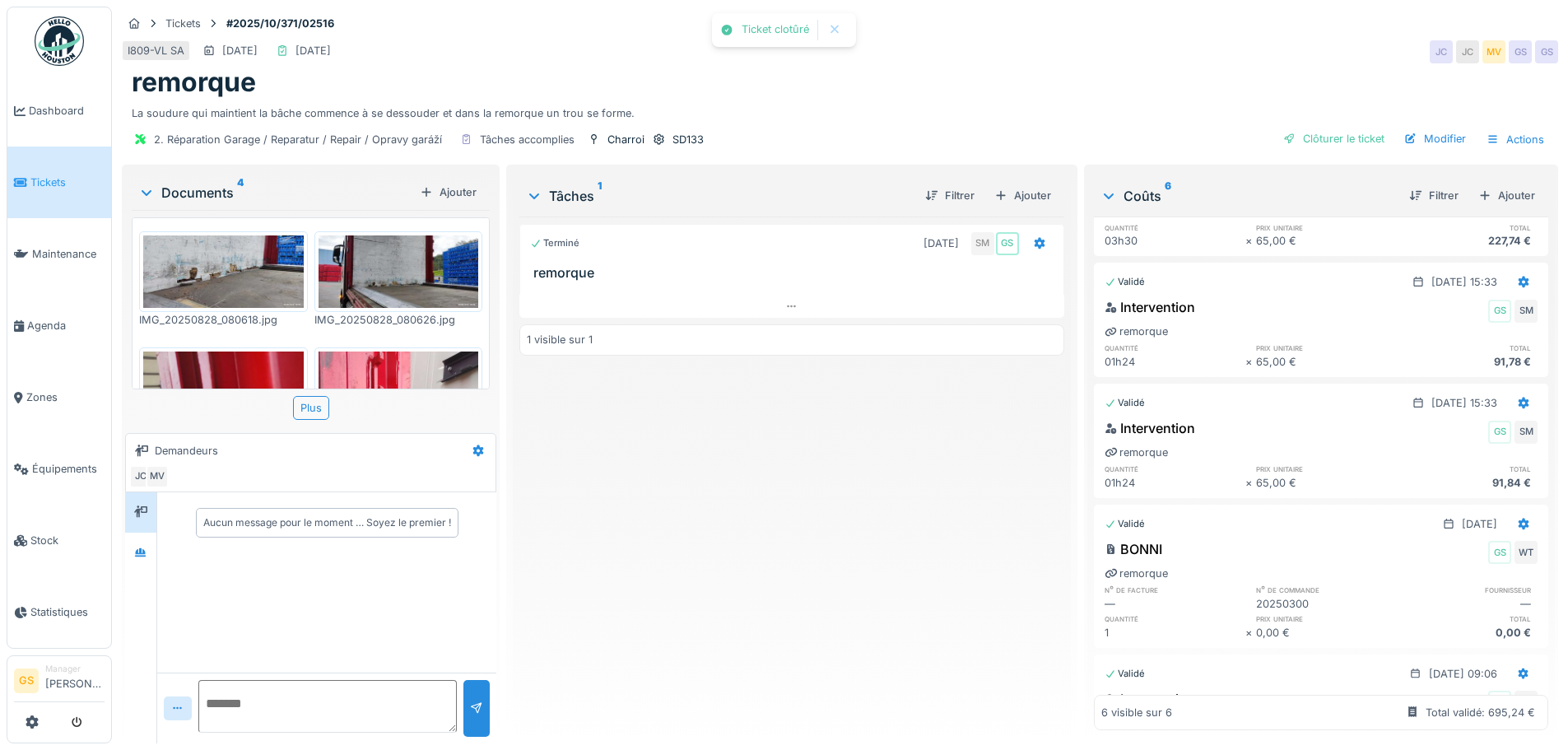
scroll to position [79, 0]
